Goal: Information Seeking & Learning: Learn about a topic

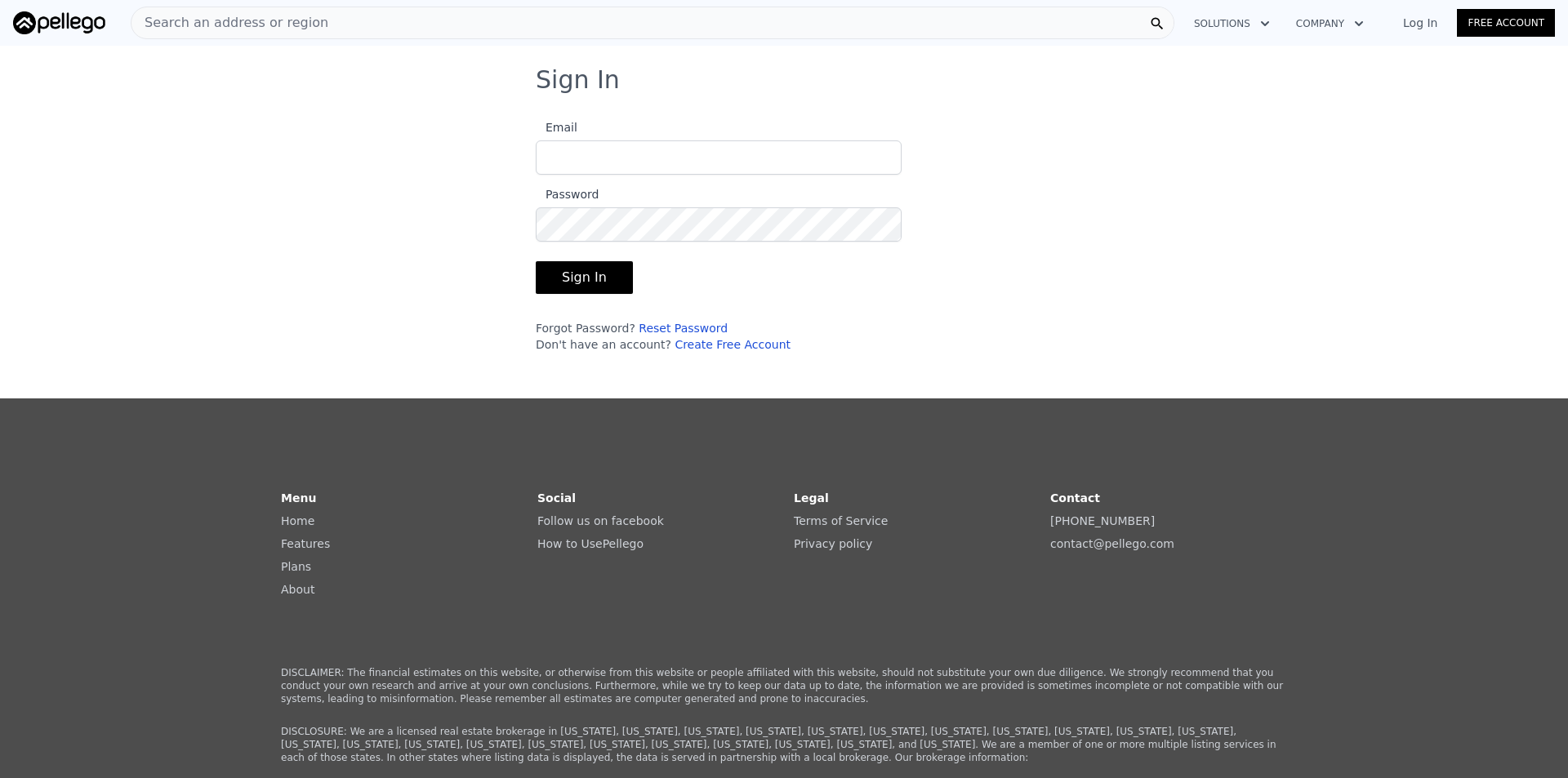
type input "[EMAIL_ADDRESS][DOMAIN_NAME]"
click at [572, 271] on button "Sign In" at bounding box center [584, 277] width 97 height 32
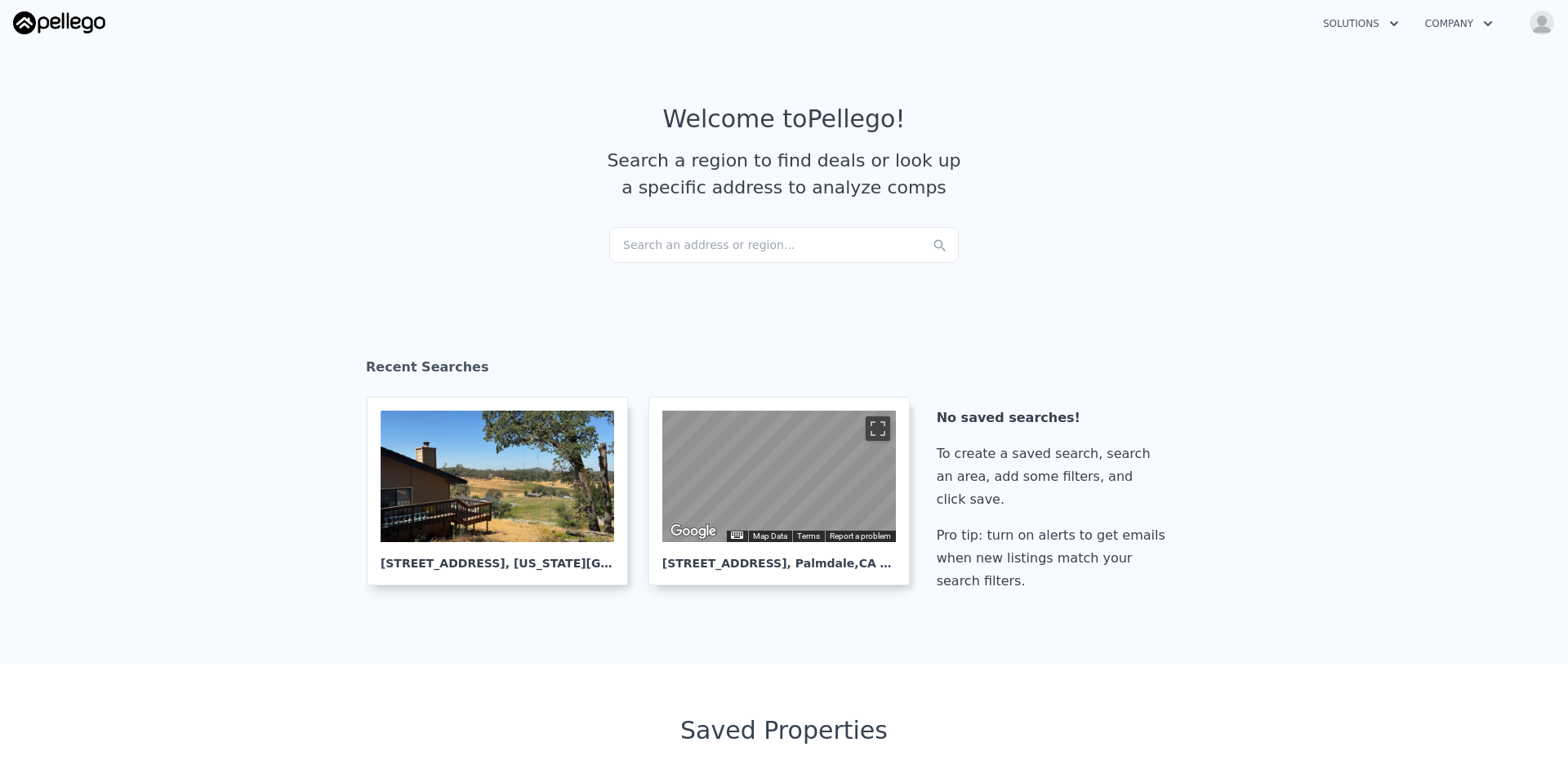
click at [680, 241] on div "Search an address or region..." at bounding box center [784, 245] width 350 height 36
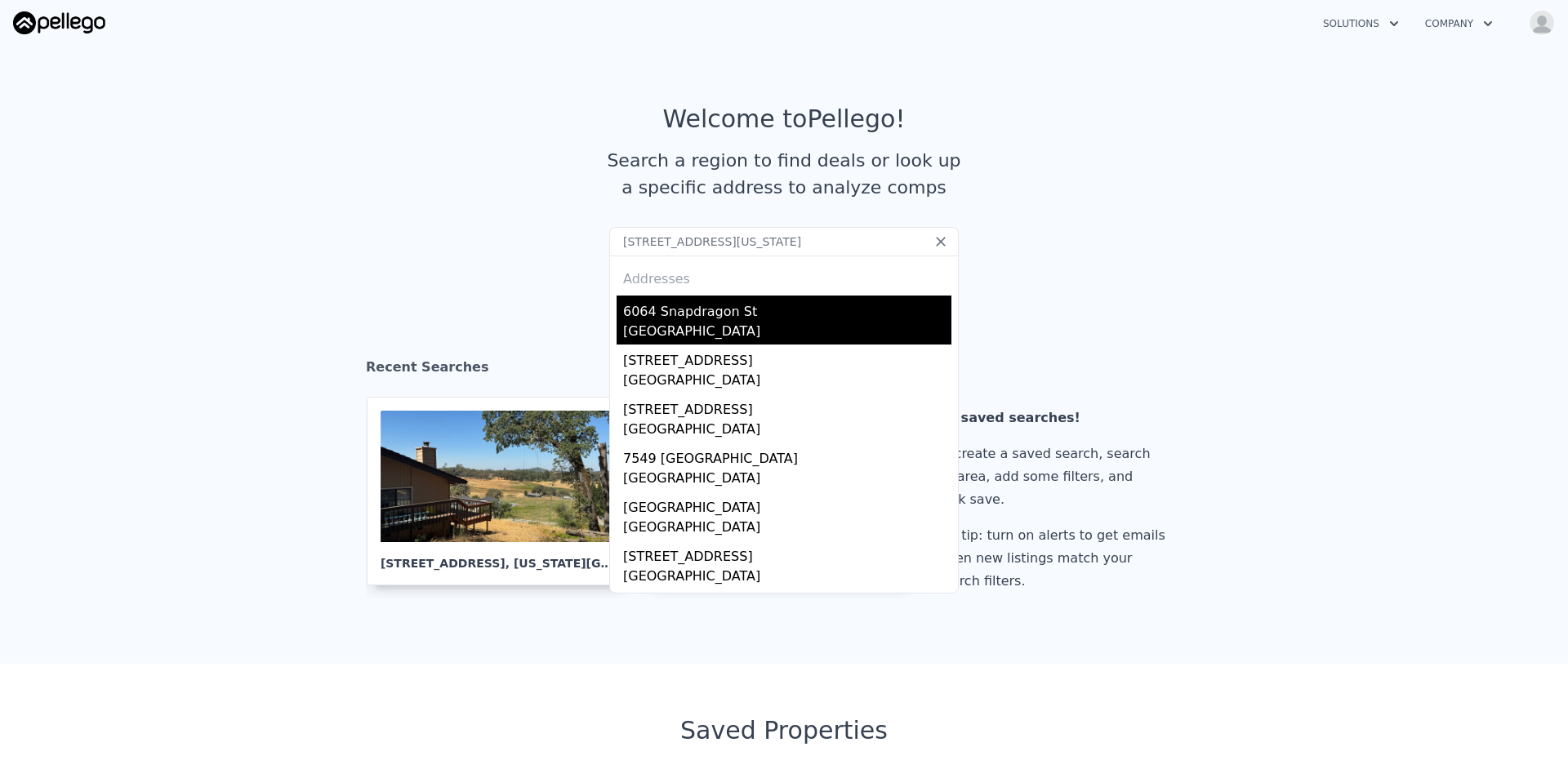
type input "[STREET_ADDRESS][US_STATE]"
click at [700, 303] on div "6064 Snapdragon St" at bounding box center [787, 309] width 328 height 26
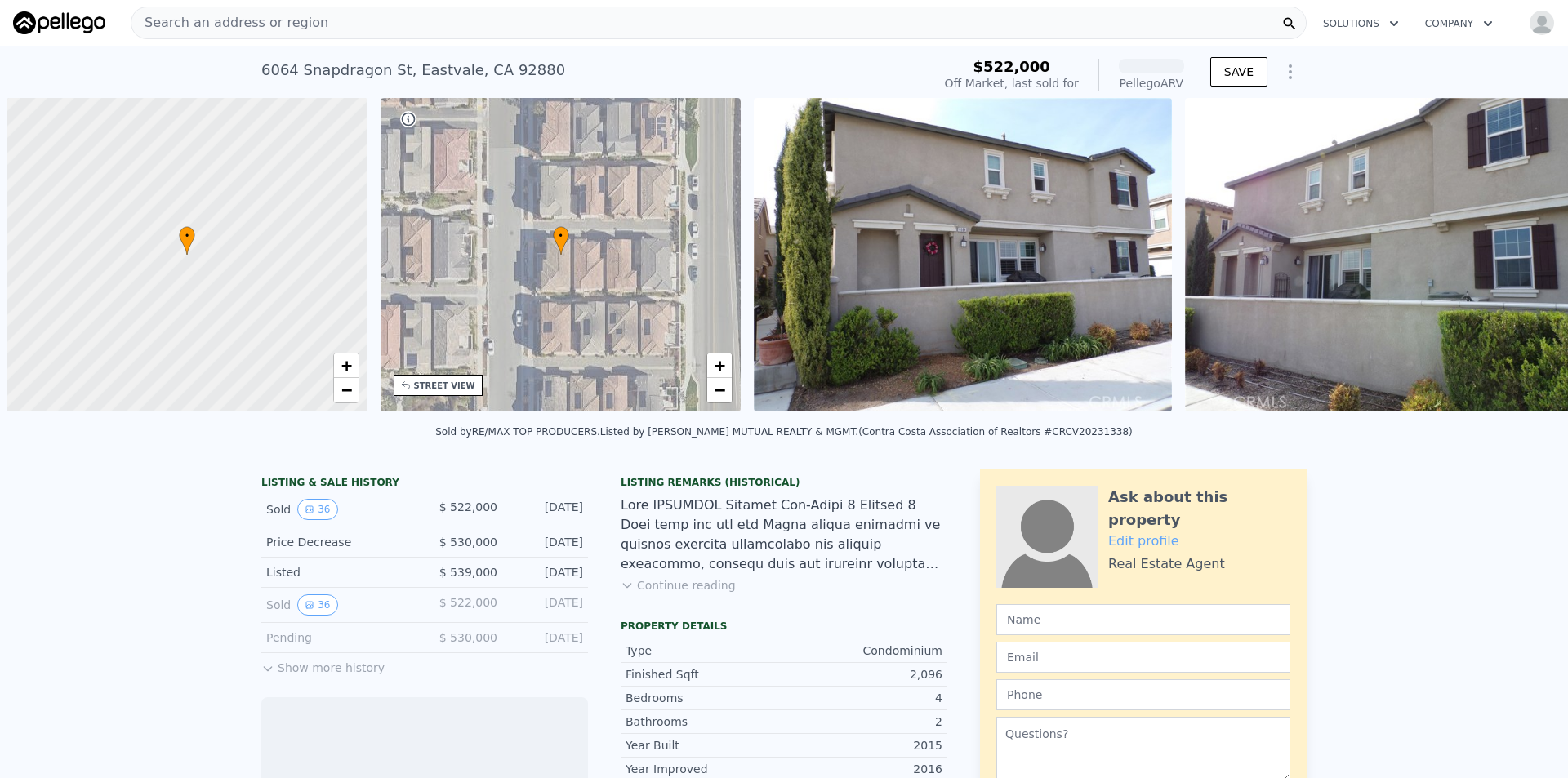
scroll to position [0, 7]
